Goal: Ask a question

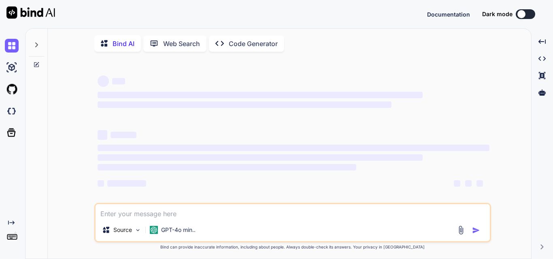
click at [172, 206] on textarea at bounding box center [293, 211] width 394 height 15
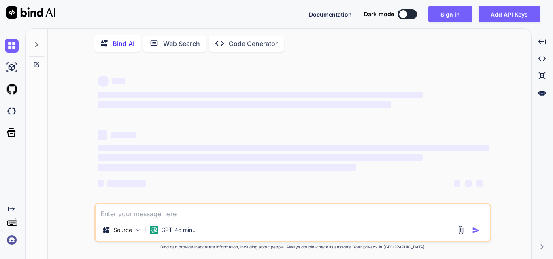
click at [154, 206] on textarea at bounding box center [293, 211] width 394 height 15
click at [155, 211] on textarea at bounding box center [293, 211] width 394 height 15
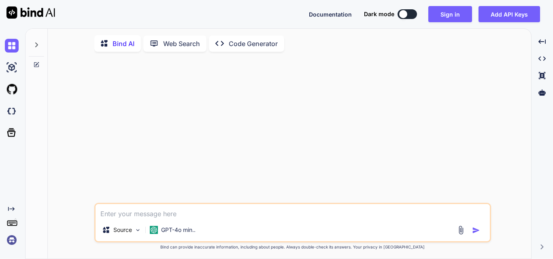
type textarea "x"
click at [147, 215] on textarea at bounding box center [293, 211] width 394 height 15
paste textarea "{ "status": true, "data": [ { "project_id": 2, "project_name": "testing" } ], "…"
type textarea "{ "status": true, "data": [ { "project_id": 2, "project_name": "testing" } ], "…"
type textarea "x"
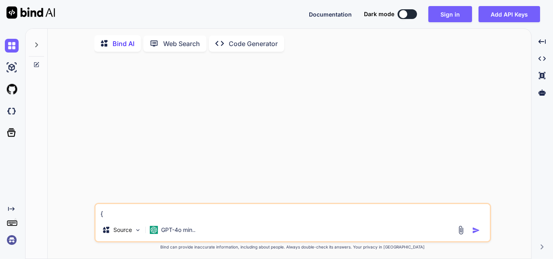
scroll to position [1, 0]
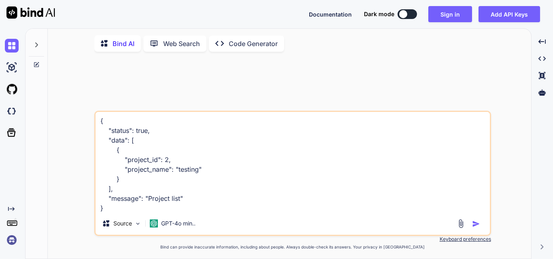
click at [121, 205] on textarea "{ "status": true, "data": [ { "project_id": 2, "project_name": "testing" } ], "…" at bounding box center [293, 162] width 394 height 100
type textarea "{ "status": true, "data": [ { "project_id": 2, "project_name": "testing" } ], "…"
click at [476, 225] on img "button" at bounding box center [476, 224] width 8 height 8
type textarea "x"
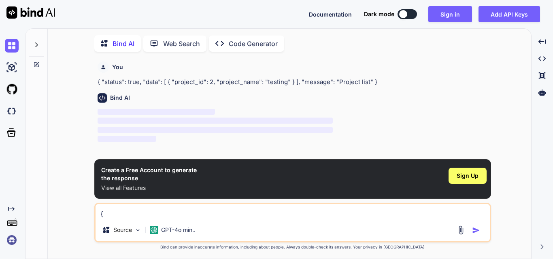
scroll to position [3, 0]
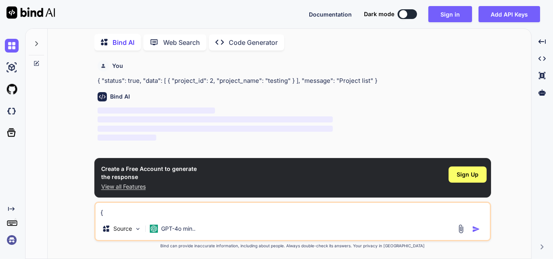
click at [439, 124] on p "‌" at bounding box center [294, 119] width 392 height 9
drag, startPoint x: 295, startPoint y: 111, endPoint x: 208, endPoint y: 112, distance: 87.0
click at [295, 111] on p "‌" at bounding box center [294, 110] width 392 height 9
click at [155, 106] on div "Bind AI ‌ ‌ ‌ ‌" at bounding box center [294, 114] width 392 height 57
click at [114, 104] on div "Bind AI ‌ ‌ ‌ ‌" at bounding box center [294, 114] width 392 height 57
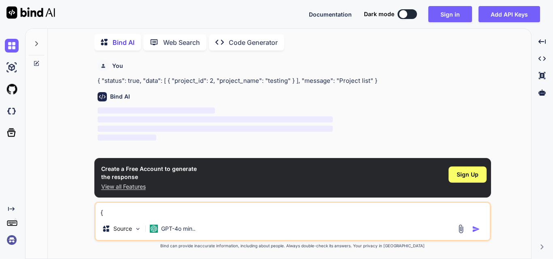
drag, startPoint x: 308, startPoint y: 87, endPoint x: 353, endPoint y: 89, distance: 44.9
click at [310, 87] on div "Bind AI ‌ ‌ ‌ ‌" at bounding box center [294, 114] width 392 height 57
click at [359, 91] on div "Bind AI ‌ ‌ ‌ ‌" at bounding box center [294, 114] width 392 height 57
click at [130, 189] on p "View all Features" at bounding box center [149, 187] width 96 height 8
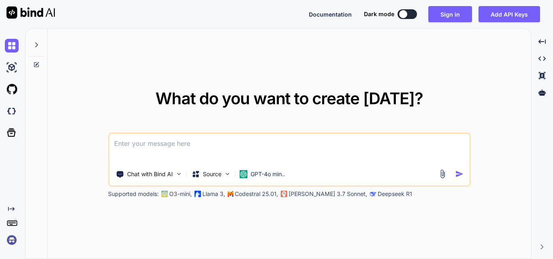
click at [196, 150] on textarea at bounding box center [289, 149] width 360 height 30
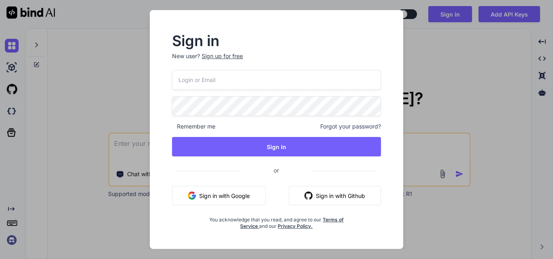
drag, startPoint x: 89, startPoint y: 100, endPoint x: 101, endPoint y: 102, distance: 11.8
click at [89, 102] on div "Sign in New user? Sign up for free Remember me Forgot your password? Sign In or…" at bounding box center [276, 129] width 553 height 259
